Goal: Complete application form: Complete application form

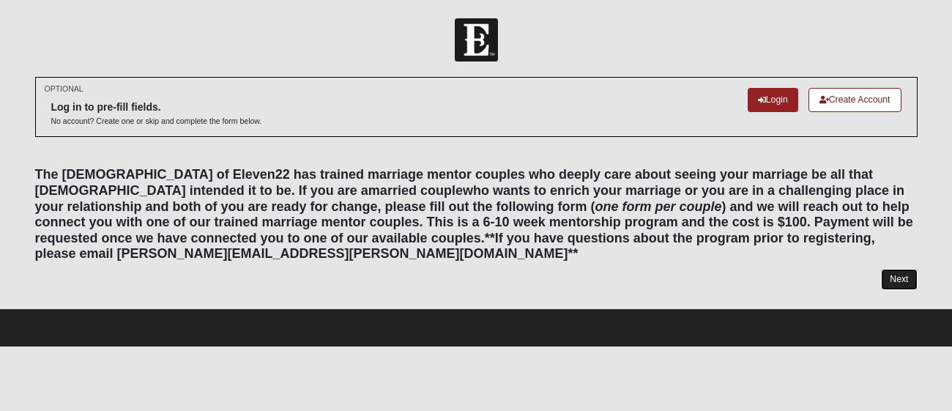
click at [895, 281] on link "Next" at bounding box center [899, 279] width 36 height 21
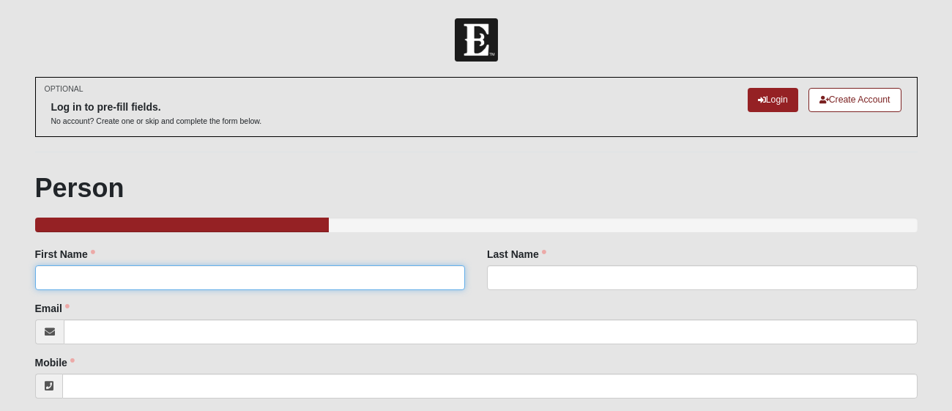
click at [321, 276] on input "First Name" at bounding box center [250, 277] width 431 height 25
type input "Bailee"
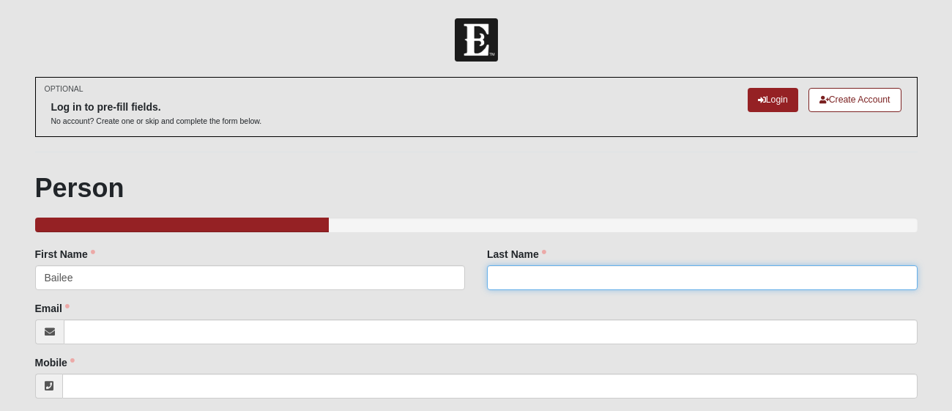
click at [685, 272] on input "Last Name" at bounding box center [702, 277] width 431 height 25
type input "[PERSON_NAME]"
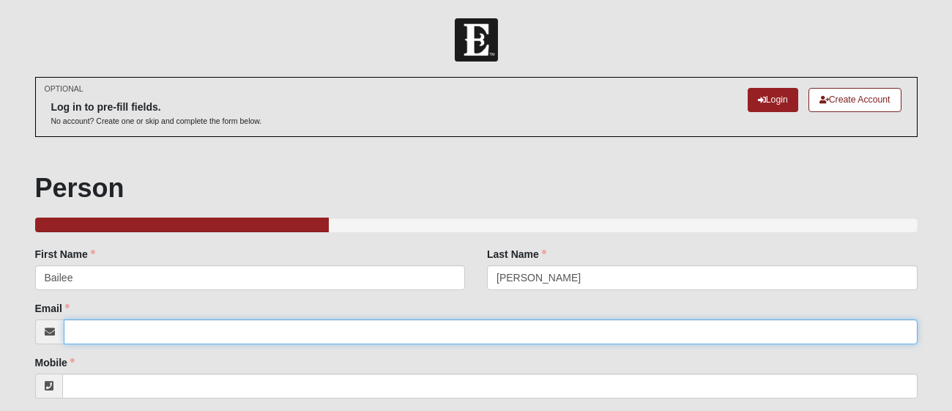
click at [529, 334] on input "Email" at bounding box center [491, 331] width 854 height 25
type input "[EMAIL_ADDRESS][DOMAIN_NAME]"
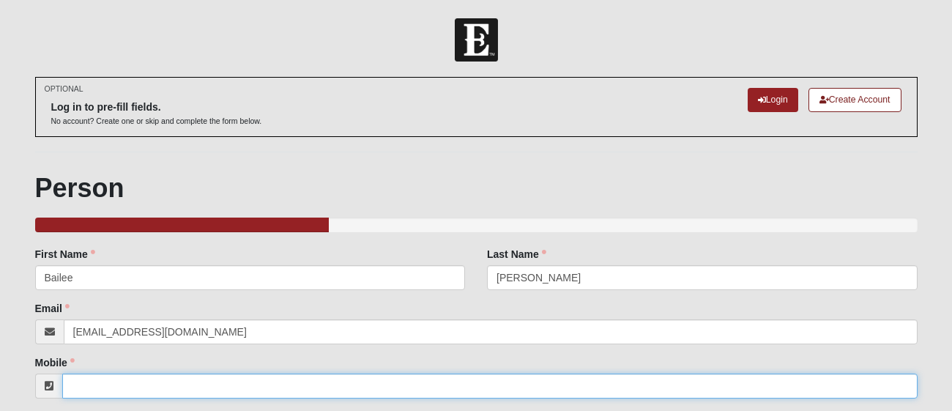
click at [515, 387] on input "Mobile" at bounding box center [489, 385] width 855 height 25
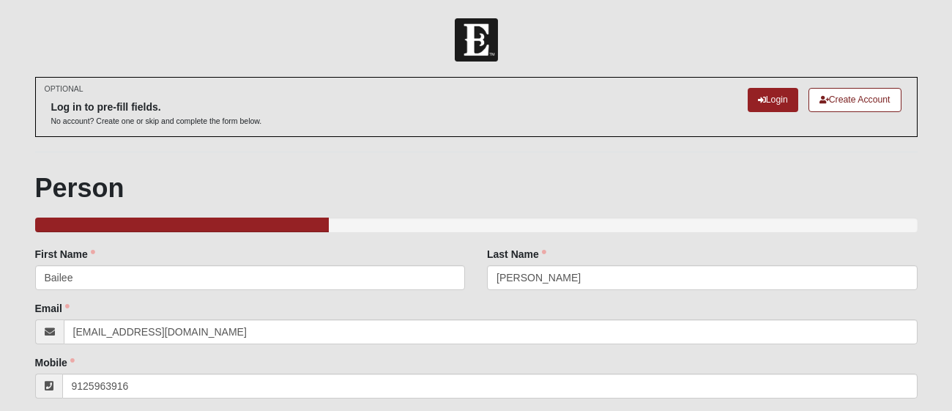
click at [639, 304] on div "Email [EMAIL_ADDRESS][DOMAIN_NAME] Email address is not valid Email is required." at bounding box center [476, 322] width 882 height 43
type input "[PHONE_NUMBER]"
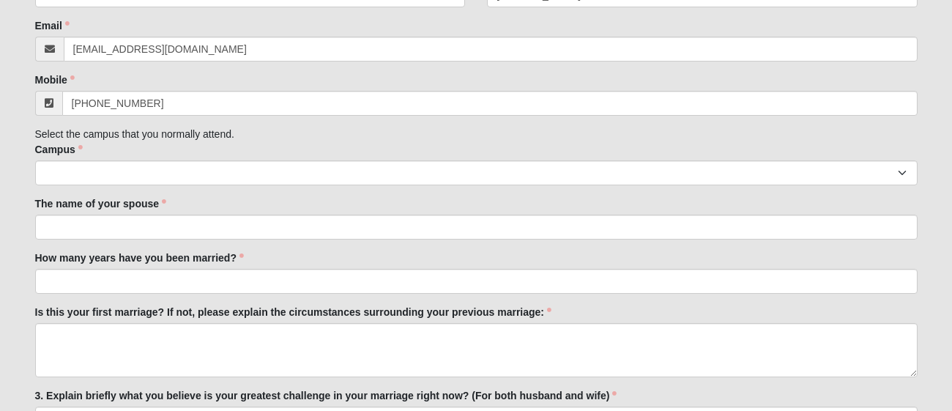
scroll to position [288, 0]
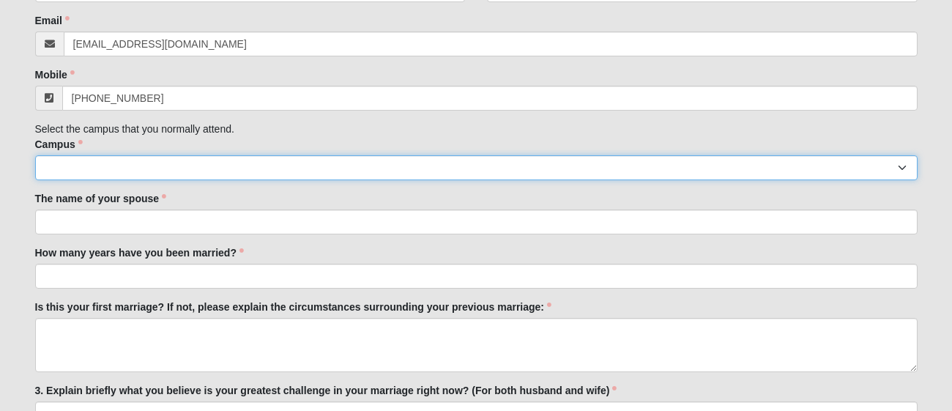
click at [431, 168] on select "[GEOGRAPHIC_DATA] [GEOGRAPHIC_DATA] (Coming Soon) Eleven22 Online [PERSON_NAME]…" at bounding box center [476, 167] width 882 height 25
select select "3"
click at [35, 155] on select "[GEOGRAPHIC_DATA] [GEOGRAPHIC_DATA] (Coming Soon) Eleven22 Online [PERSON_NAME]…" at bounding box center [476, 167] width 882 height 25
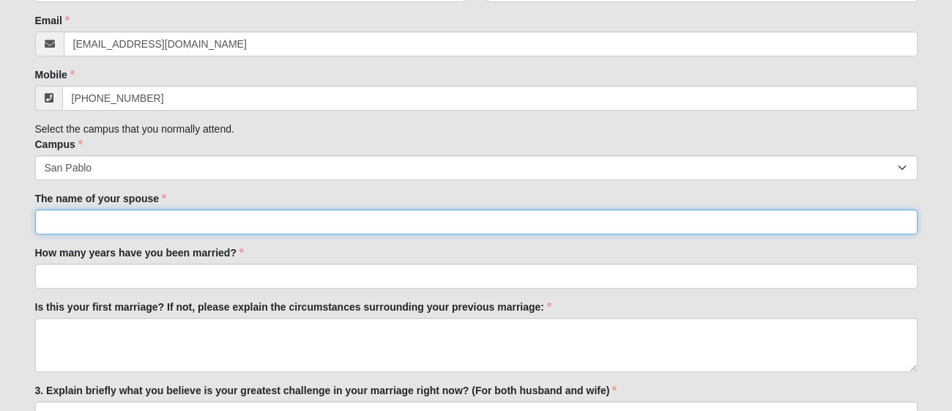
click at [365, 217] on input "The name of your spouse" at bounding box center [476, 221] width 882 height 25
type input "M"
type input "[PERSON_NAME] "[PERSON_NAME]" [PERSON_NAME]"
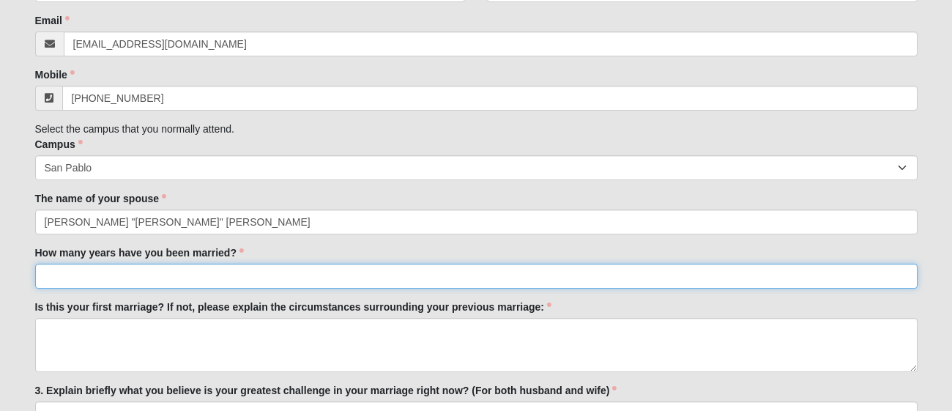
click at [346, 280] on input "How many years have you been married?" at bounding box center [476, 276] width 882 height 25
type input "2.5 years"
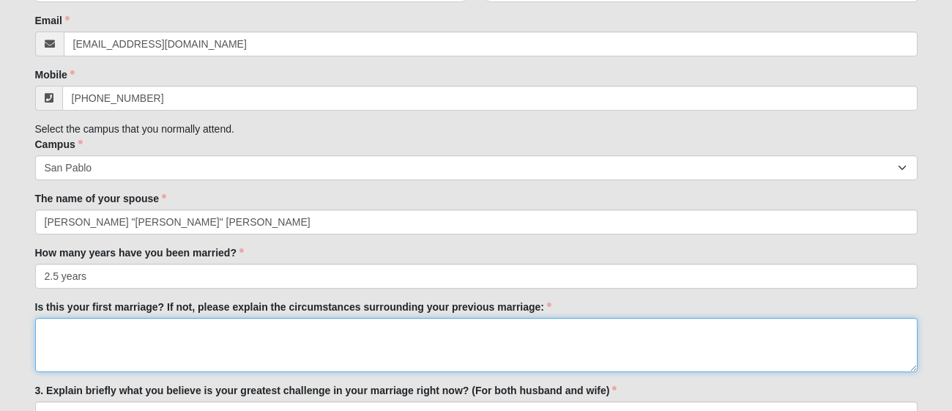
click at [329, 346] on textarea "Is this your first marriage? If not, please explain the circumstances surroundi…" at bounding box center [476, 345] width 882 height 54
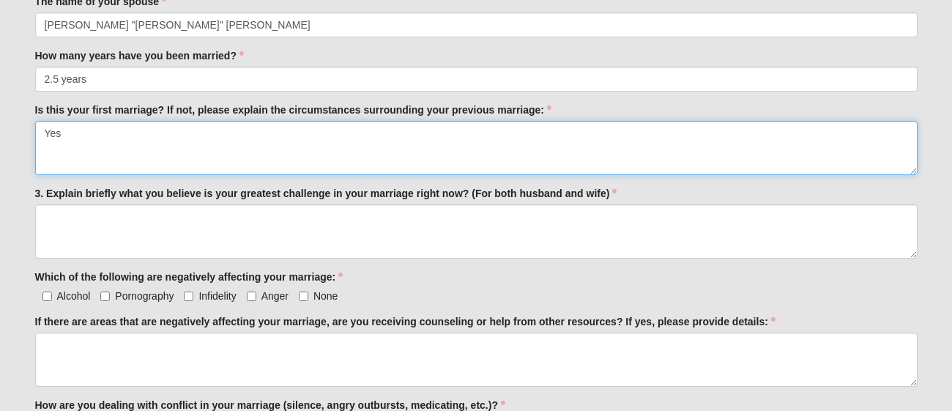
scroll to position [494, 0]
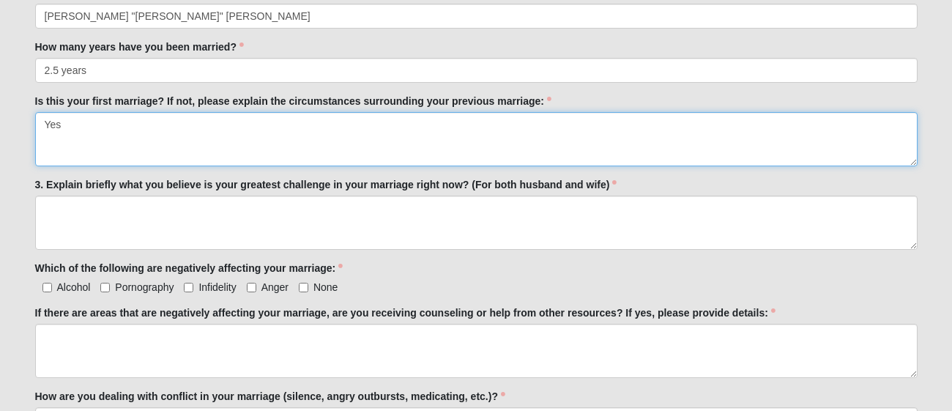
type textarea "Yes"
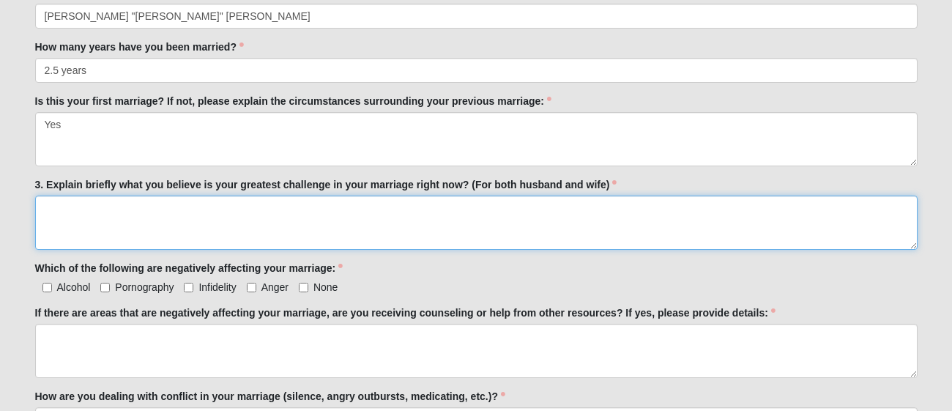
click at [195, 230] on textarea "3. Explain briefly what you believe is your greatest challenge in your marriage…" at bounding box center [476, 223] width 882 height 54
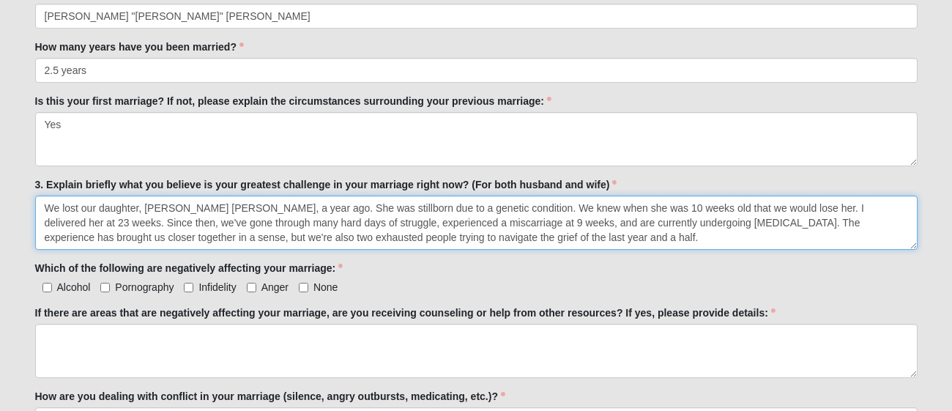
type textarea "We lost our daughter, [PERSON_NAME] [PERSON_NAME], a year ago. She was stillbor…"
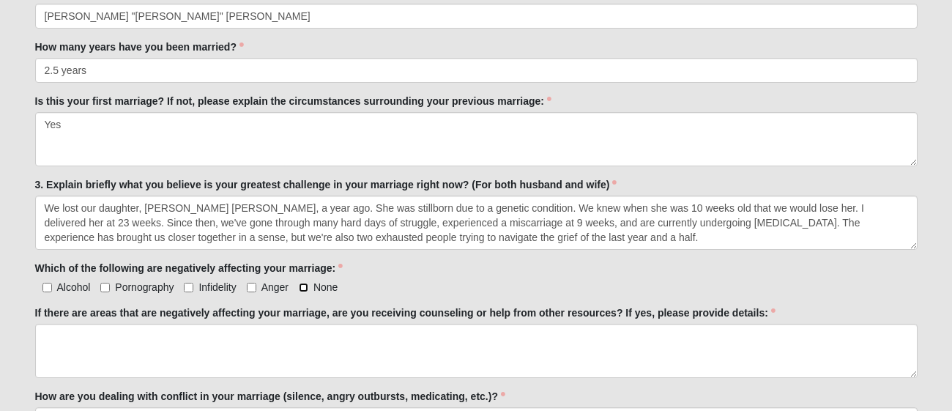
click at [305, 286] on input "None" at bounding box center [304, 288] width 10 height 10
checkbox input "true"
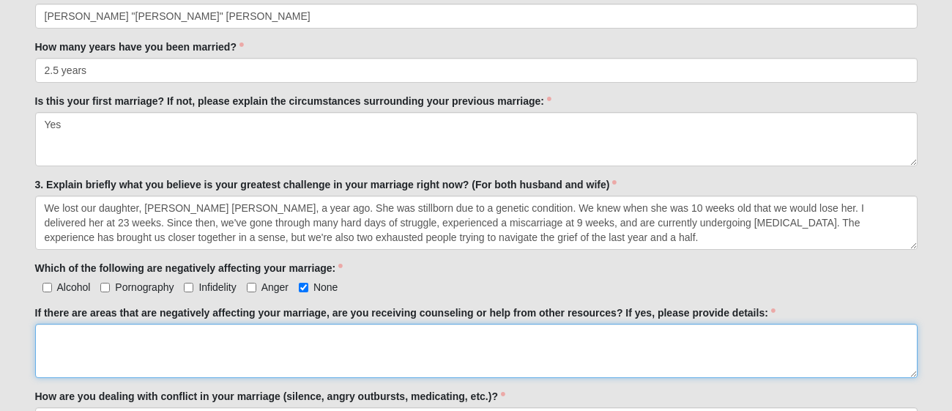
click at [297, 340] on textarea "If there are areas that are negatively affecting your marriage, are you receivi…" at bounding box center [476, 351] width 882 height 54
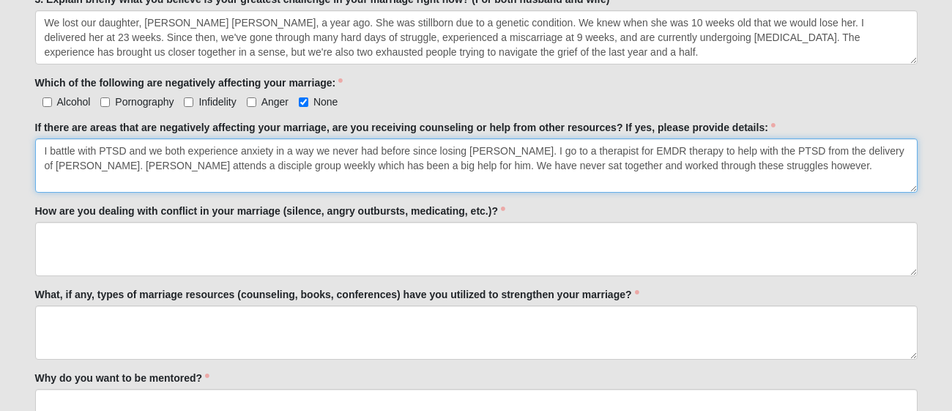
scroll to position [681, 0]
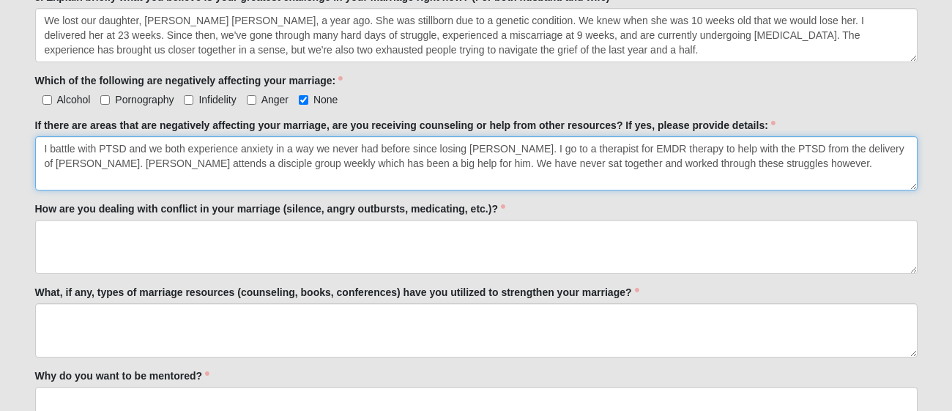
type textarea "I battle with PTSD and we both experience anxiety in a way we never had before …"
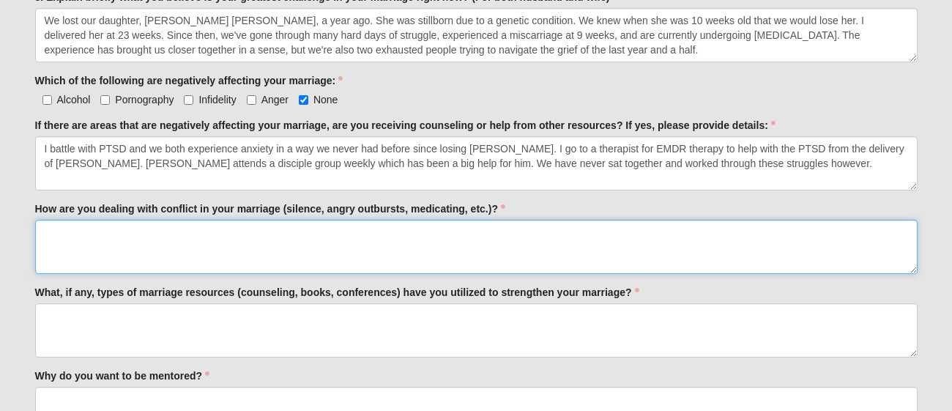
click at [317, 255] on textarea "How are you dealing with conflict in your marriage (silence, angry outbursts, m…" at bounding box center [476, 247] width 882 height 54
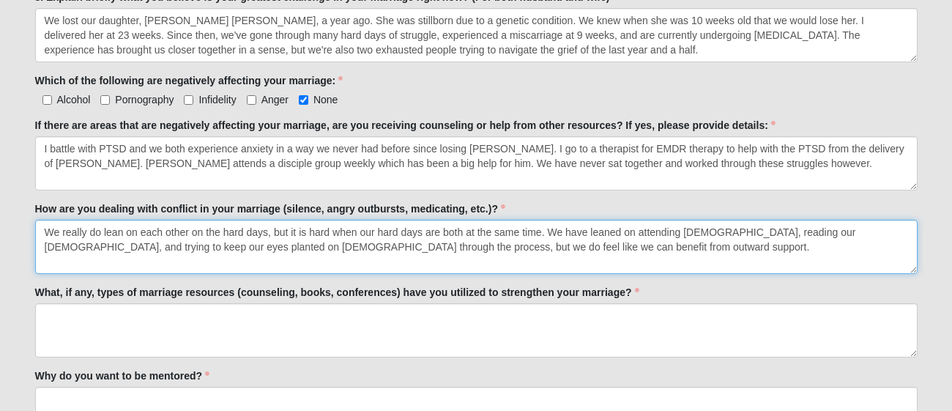
click at [499, 242] on textarea "We really do lean on each other on the hard days, but it is hard when our hard …" at bounding box center [476, 247] width 882 height 54
click at [508, 244] on textarea "We really do lean on each other on the hard days, but it is hard when our hard …" at bounding box center [476, 247] width 882 height 54
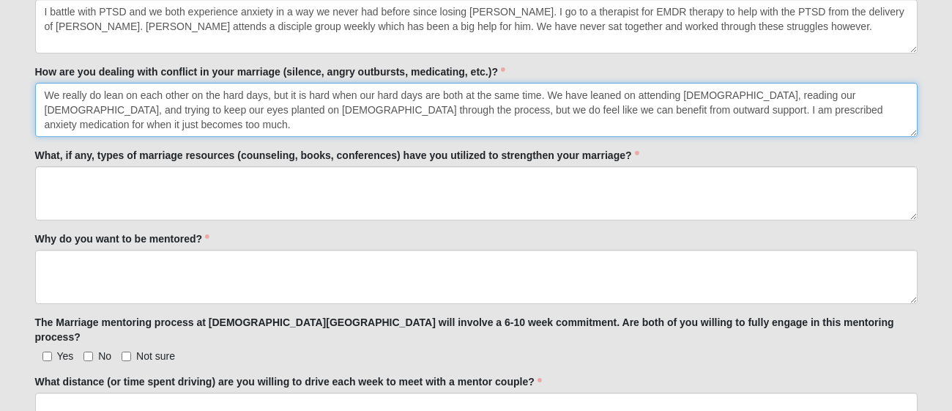
scroll to position [819, 0]
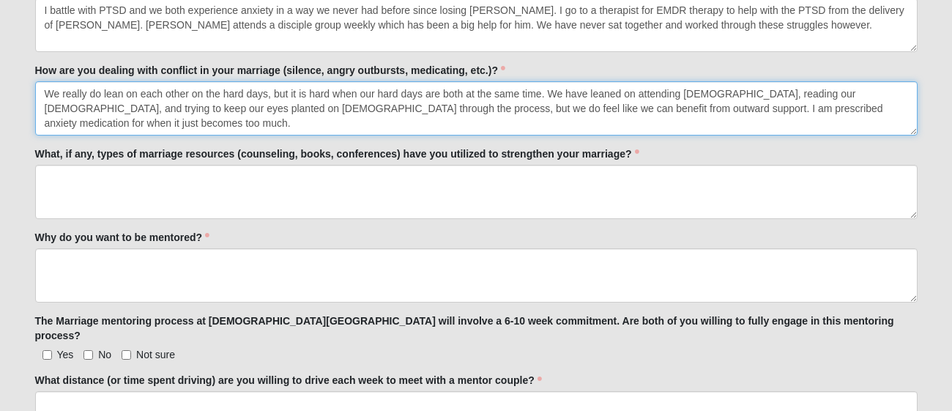
type textarea "We really do lean on each other on the hard days, but it is hard when our hard …"
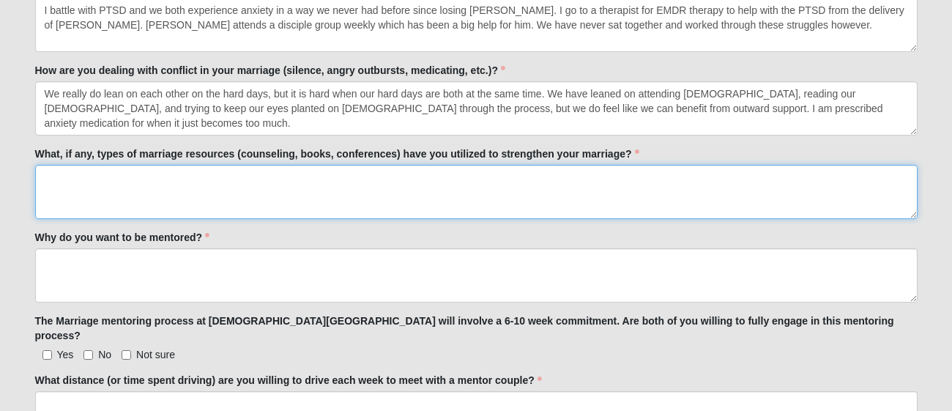
click at [384, 191] on textarea "What, if any, types of marriage resources (counseling, books, conferences) have…" at bounding box center [476, 192] width 882 height 54
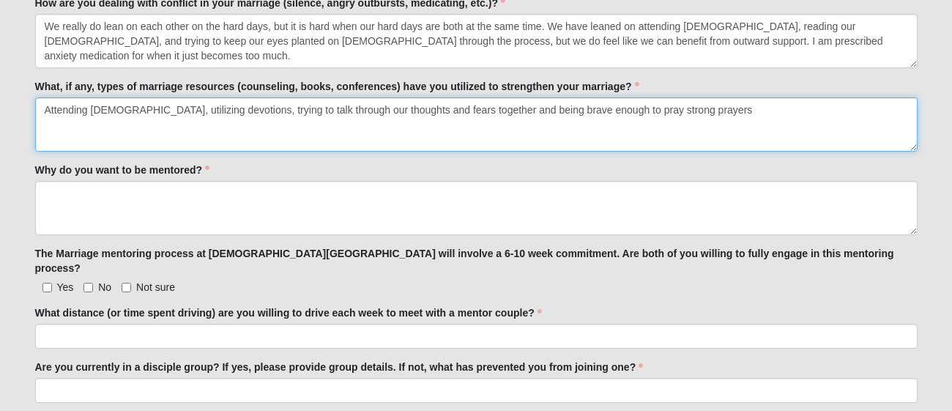
scroll to position [888, 0]
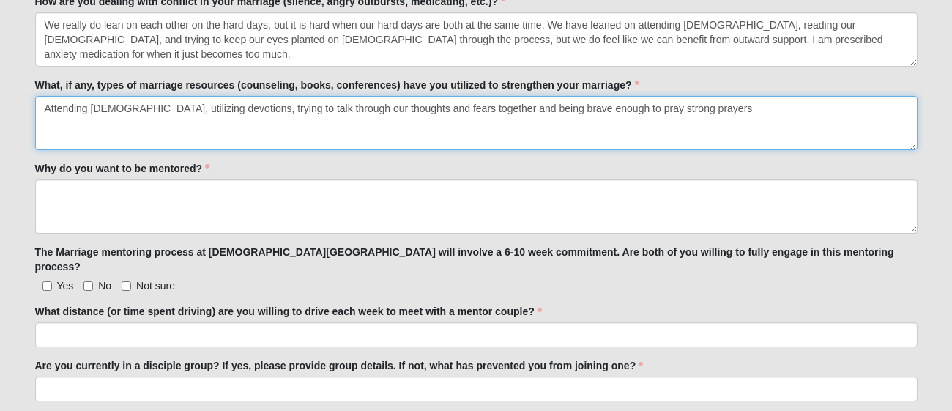
type textarea "Attending [DEMOGRAPHIC_DATA], utilizing devotions, trying to talk through our t…"
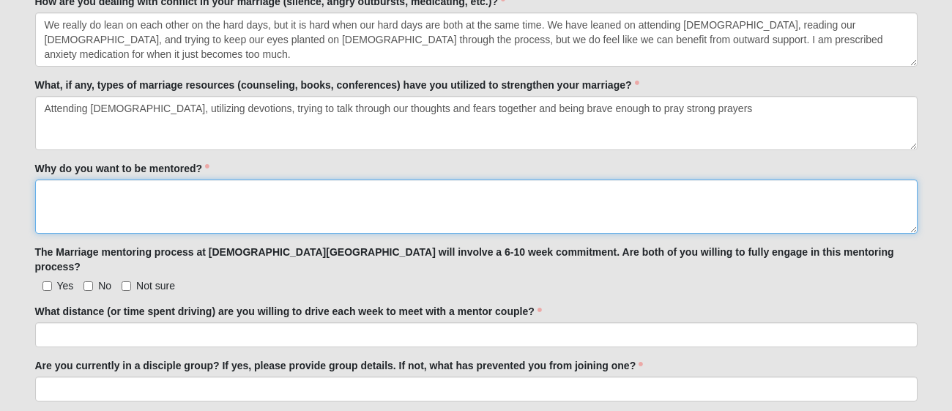
click at [332, 207] on textarea "Why do you want to be mentored?" at bounding box center [476, 206] width 882 height 54
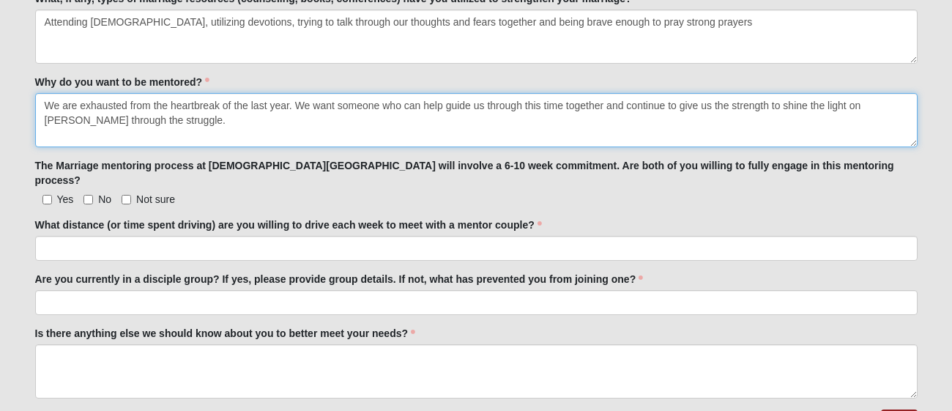
scroll to position [981, 0]
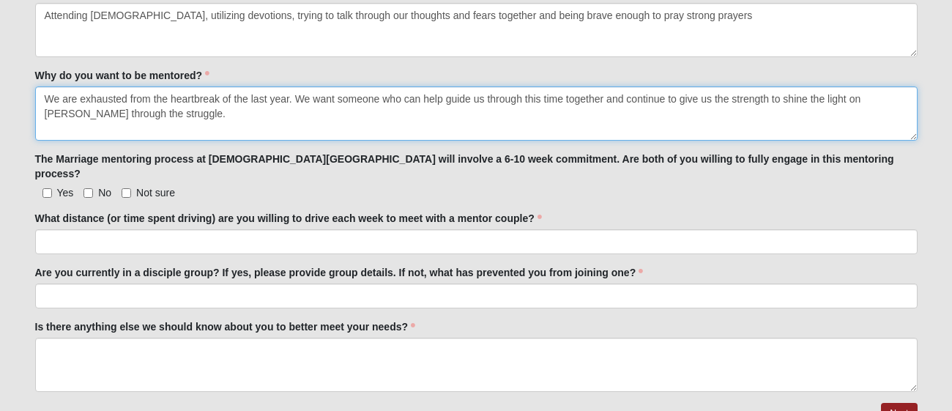
type textarea "We are exhausted from the heartbreak of the last year. We want someone who can …"
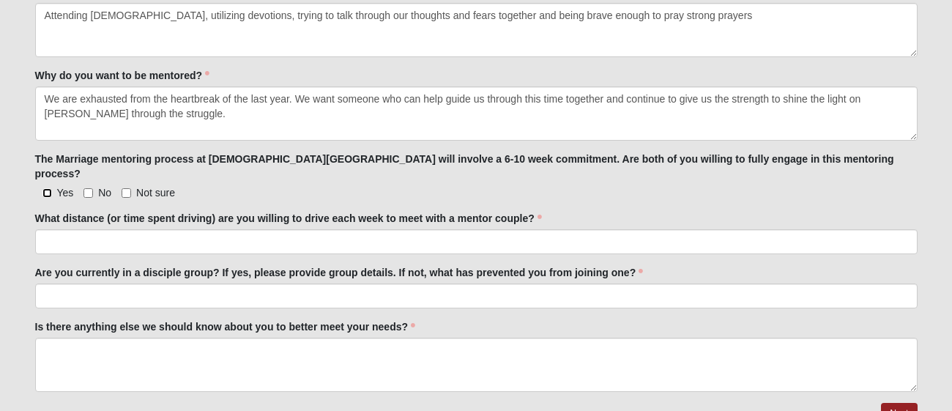
click at [45, 188] on input "Yes" at bounding box center [47, 193] width 10 height 10
checkbox input "true"
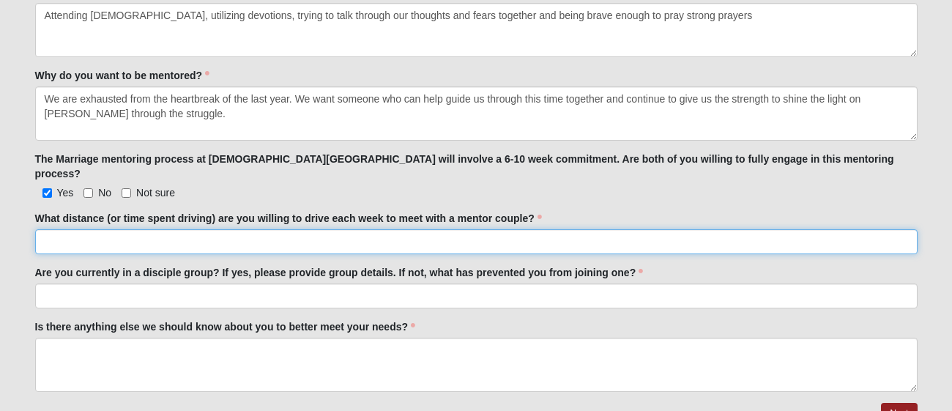
click at [89, 229] on input "What distance (or time spent driving) are you willing to drive each week to mee…" at bounding box center [476, 241] width 882 height 25
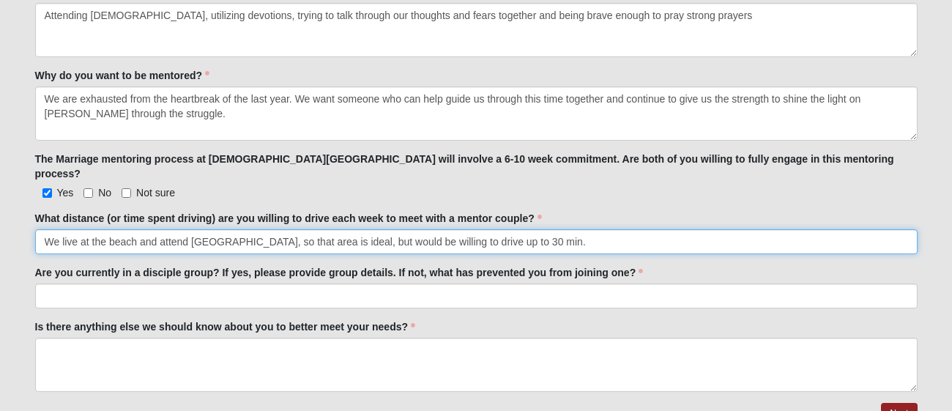
type input "We live at the beach and attend [GEOGRAPHIC_DATA], so that area is ideal, but w…"
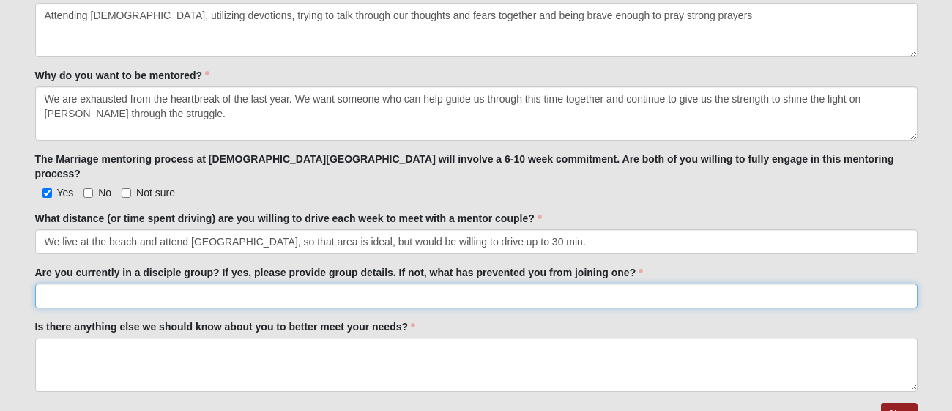
click at [82, 283] on input "Are you currently in a disciple group? If yes, please provide group details. If…" at bounding box center [476, 295] width 882 height 25
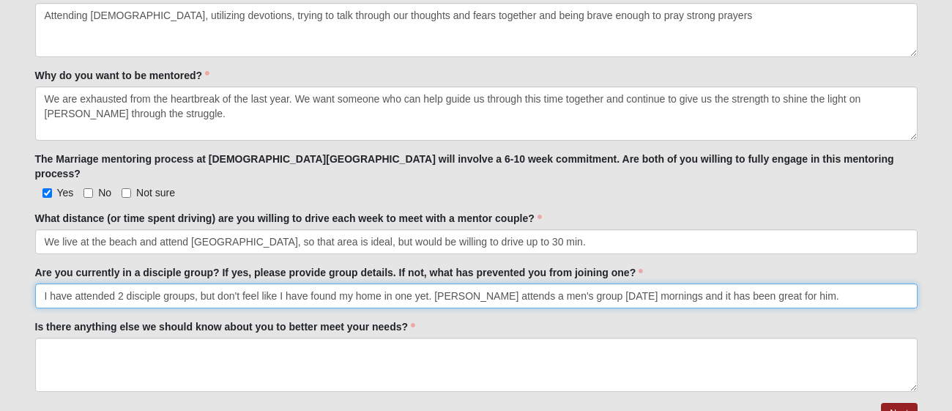
scroll to position [1033, 0]
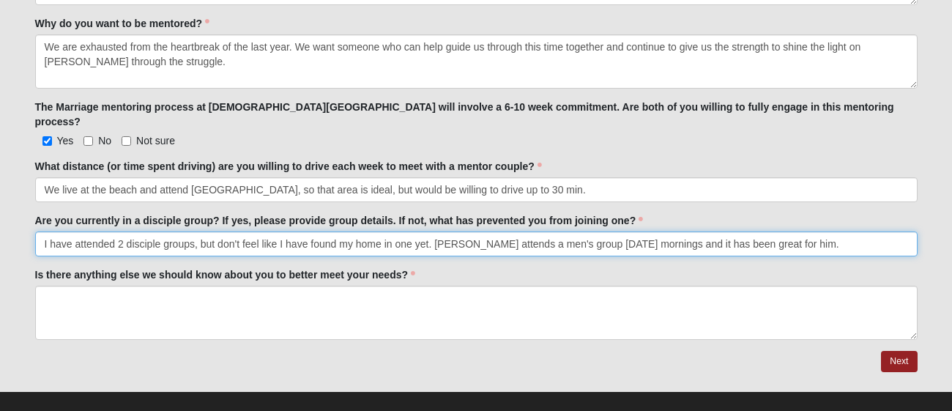
type input "I have attended 2 disciple groups, but don't feel like I have found my home in …"
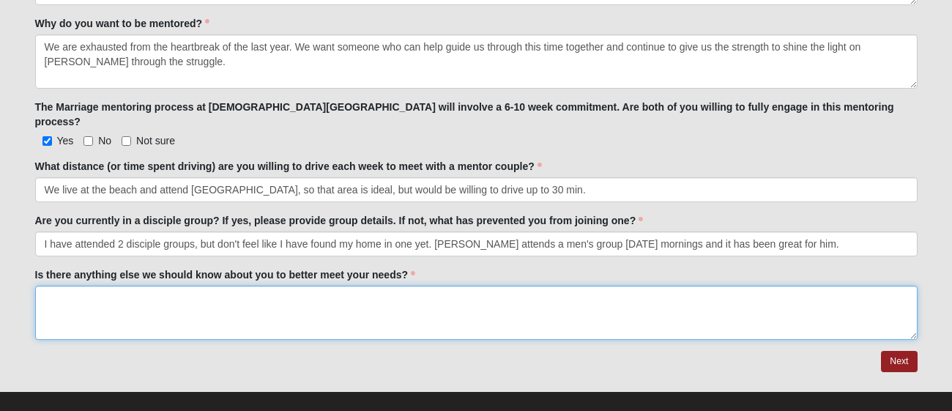
click at [163, 295] on textarea "Is there anything else we should know about you to better meet your needs?" at bounding box center [476, 313] width 882 height 54
type textarea "No"
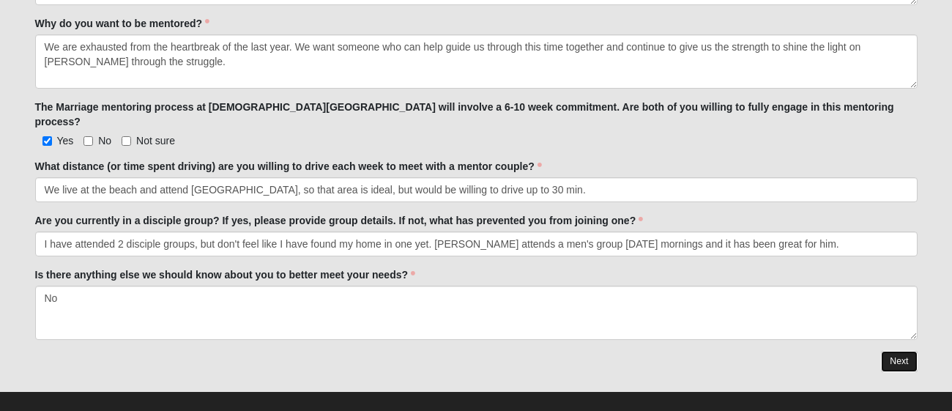
click at [901, 351] on link "Next" at bounding box center [899, 361] width 36 height 21
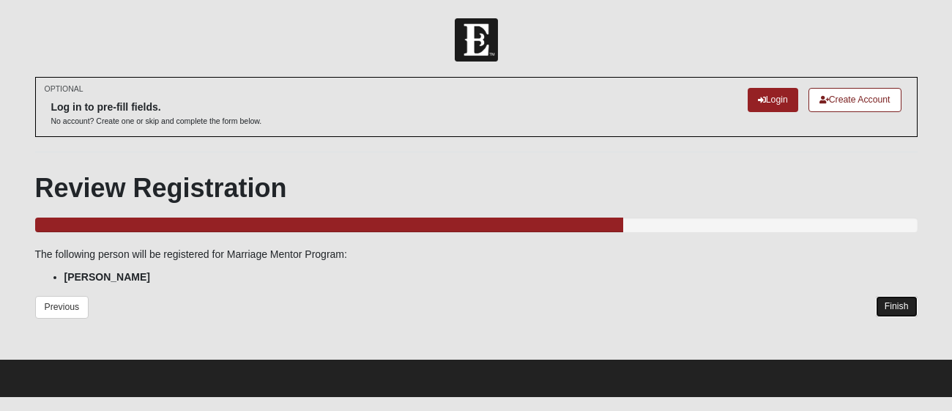
click at [889, 308] on link "Finish" at bounding box center [897, 306] width 42 height 21
